Goal: Find specific page/section: Find specific page/section

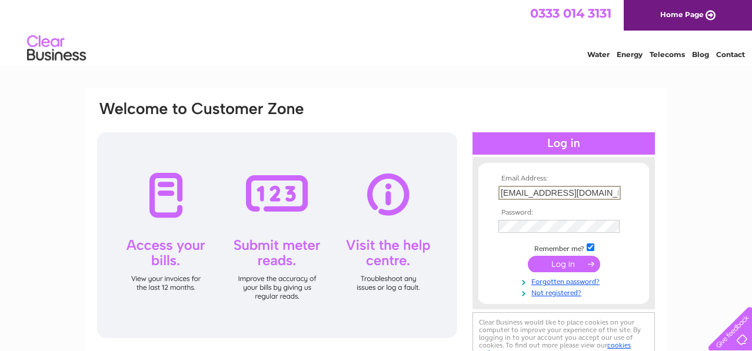
click at [577, 264] on input "submit" at bounding box center [564, 264] width 72 height 16
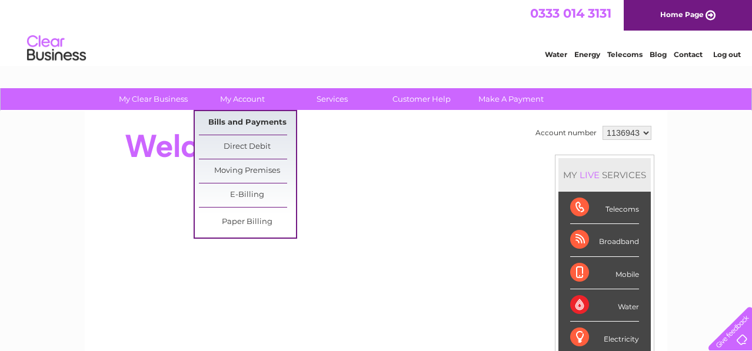
click at [247, 127] on link "Bills and Payments" at bounding box center [247, 123] width 97 height 24
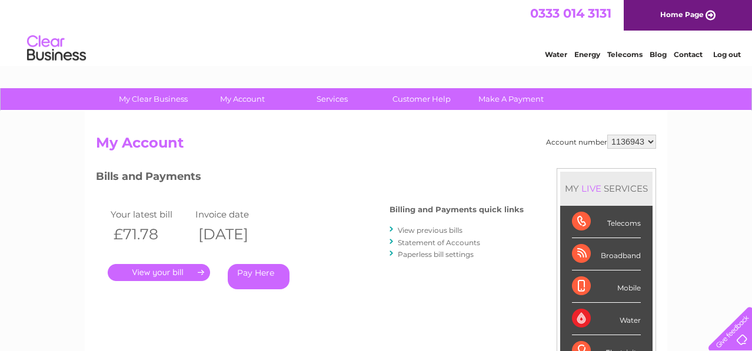
click at [195, 276] on link "." at bounding box center [159, 272] width 102 height 17
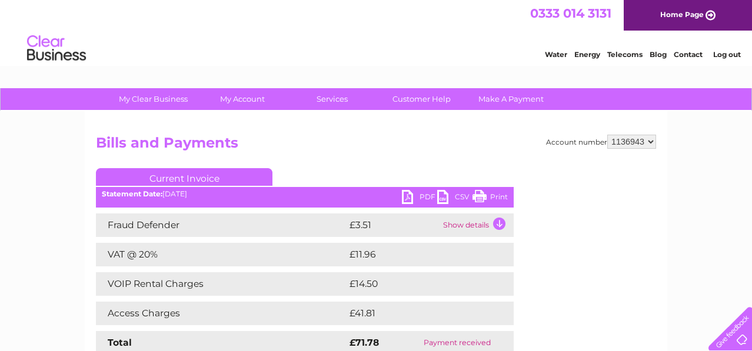
click at [422, 197] on link "PDF" at bounding box center [419, 198] width 35 height 17
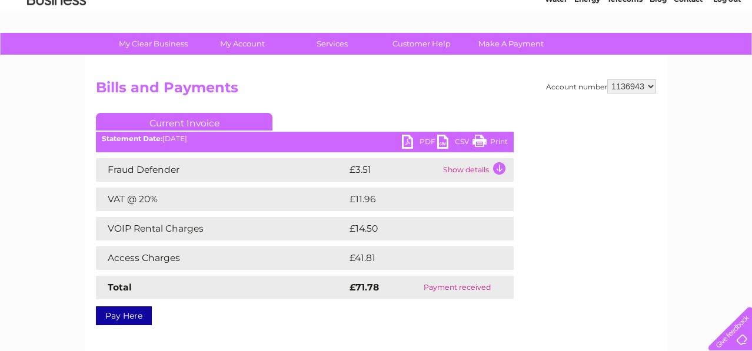
scroll to position [57, 0]
